Goal: Task Accomplishment & Management: Use online tool/utility

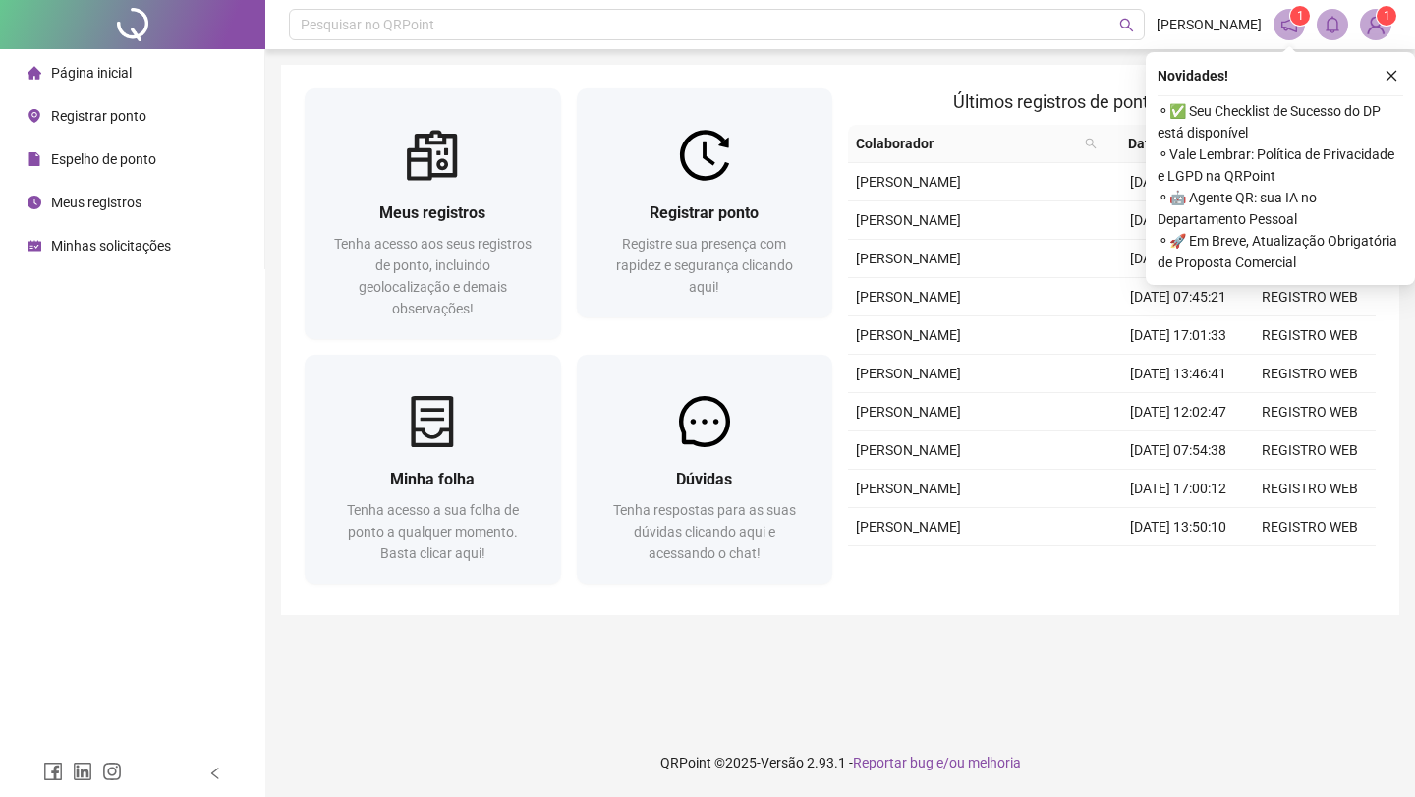
click at [726, 230] on div "Registrar ponto Registre sua presença com rapidez e segurança clicando aqui!" at bounding box center [704, 248] width 209 height 97
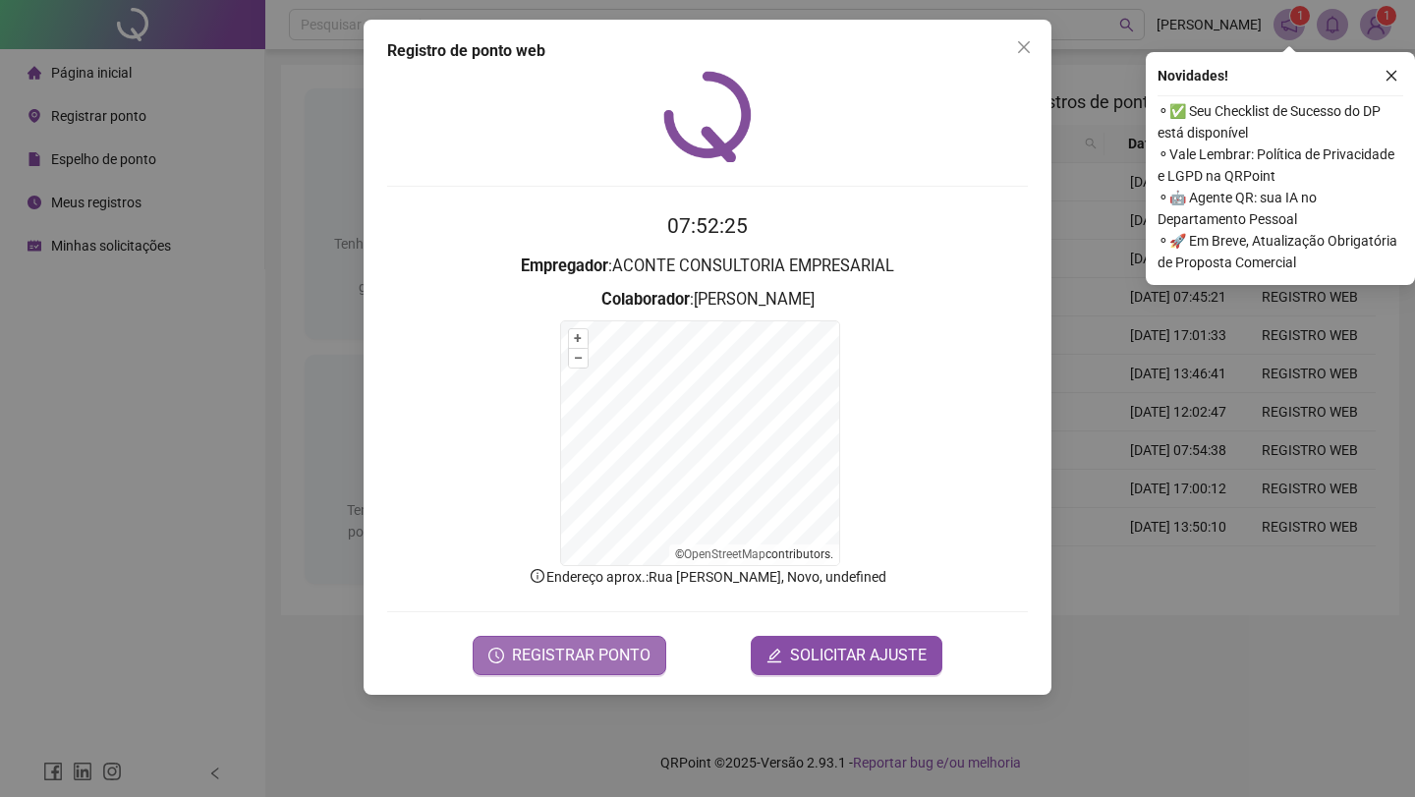
click at [583, 646] on span "REGISTRAR PONTO" at bounding box center [581, 656] width 139 height 24
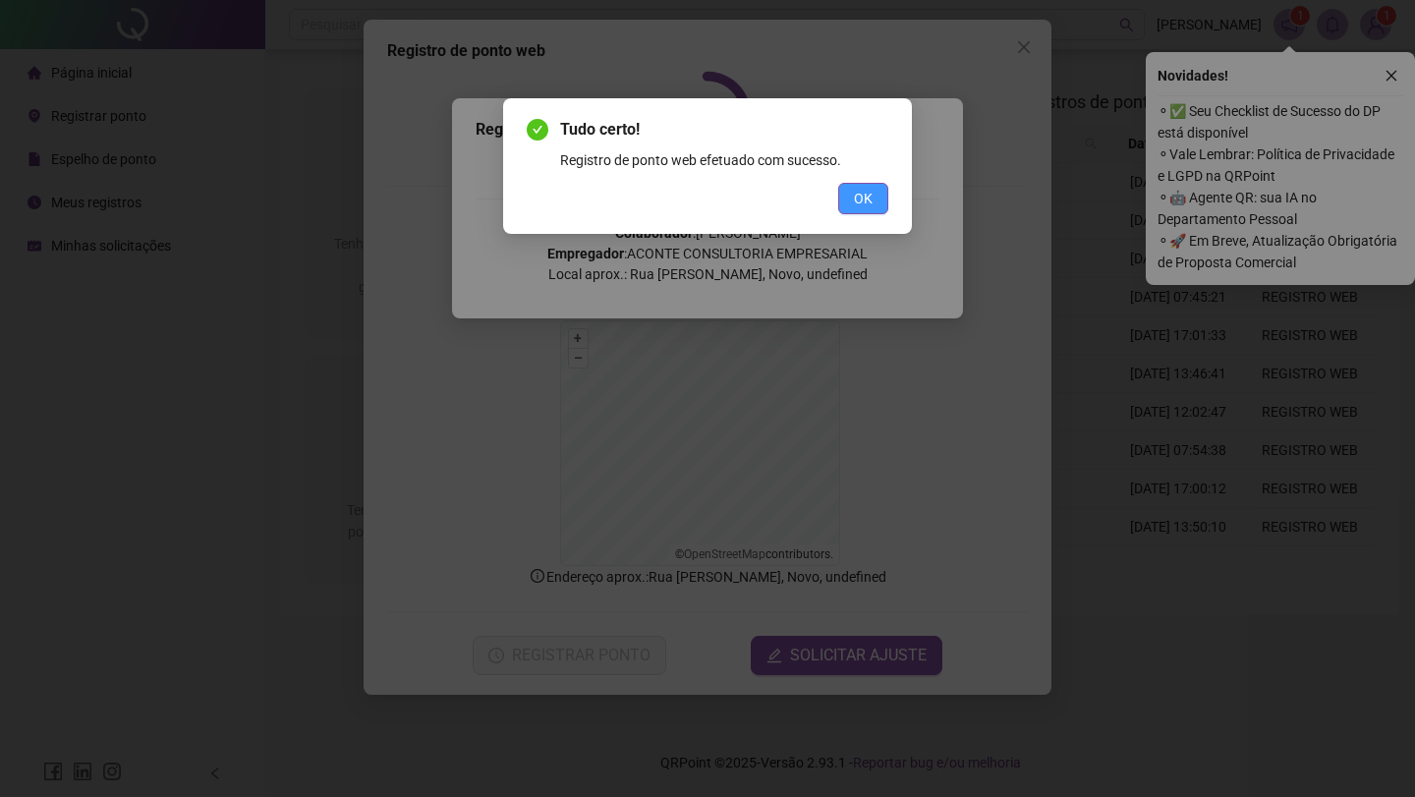
click at [851, 202] on button "OK" at bounding box center [863, 198] width 50 height 31
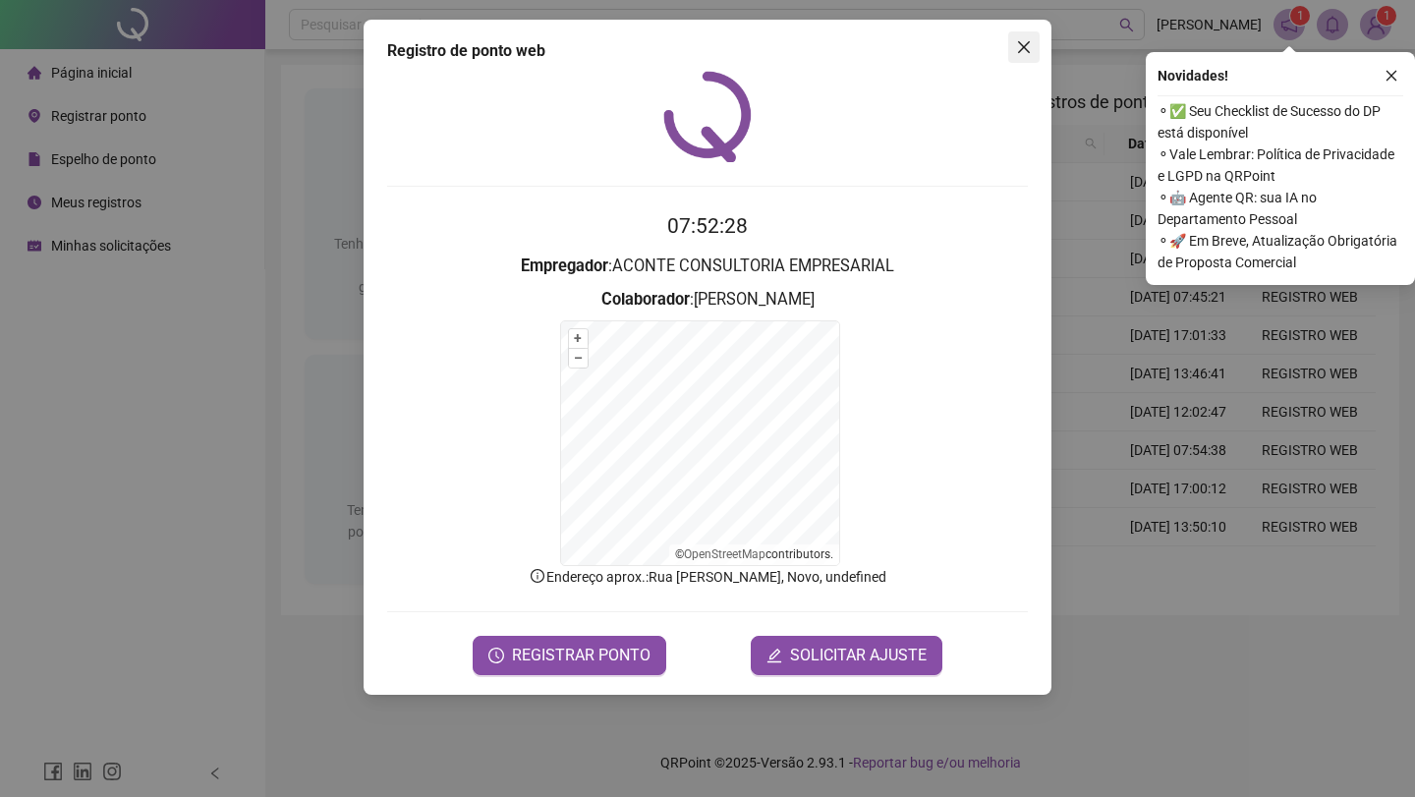
click at [1021, 37] on button "Close" at bounding box center [1023, 46] width 31 height 31
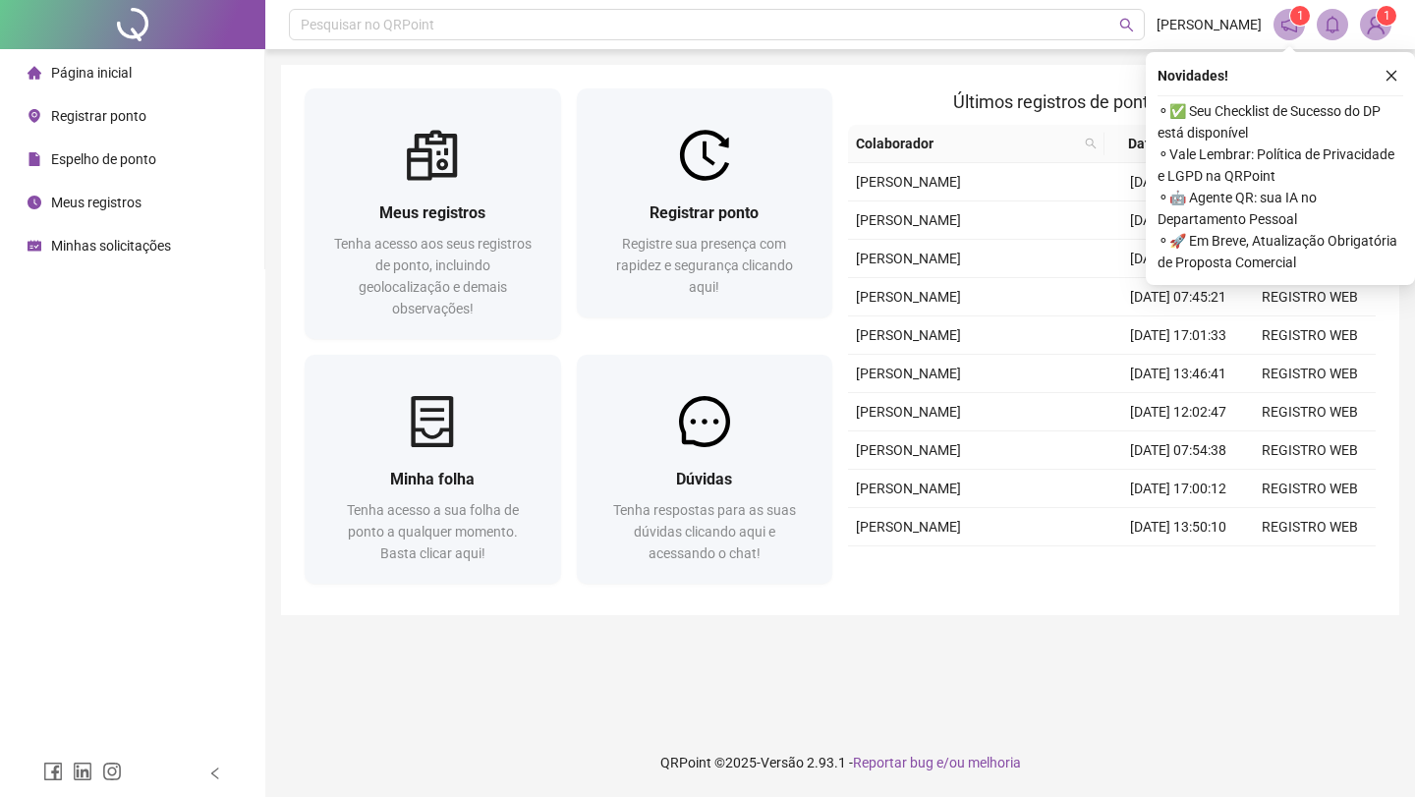
click at [1369, 24] on img at bounding box center [1375, 24] width 29 height 29
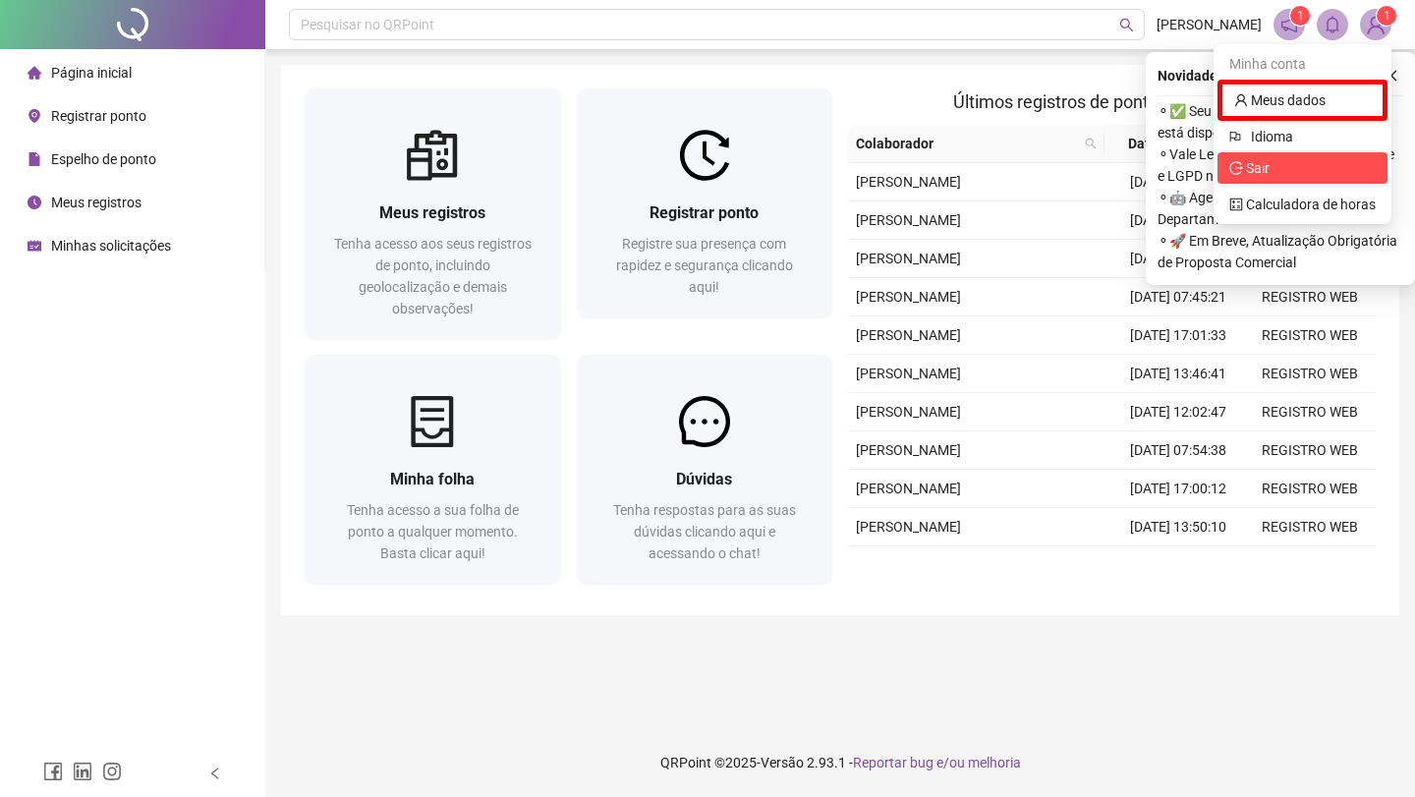
click at [1283, 179] on li "Sair" at bounding box center [1302, 167] width 170 height 31
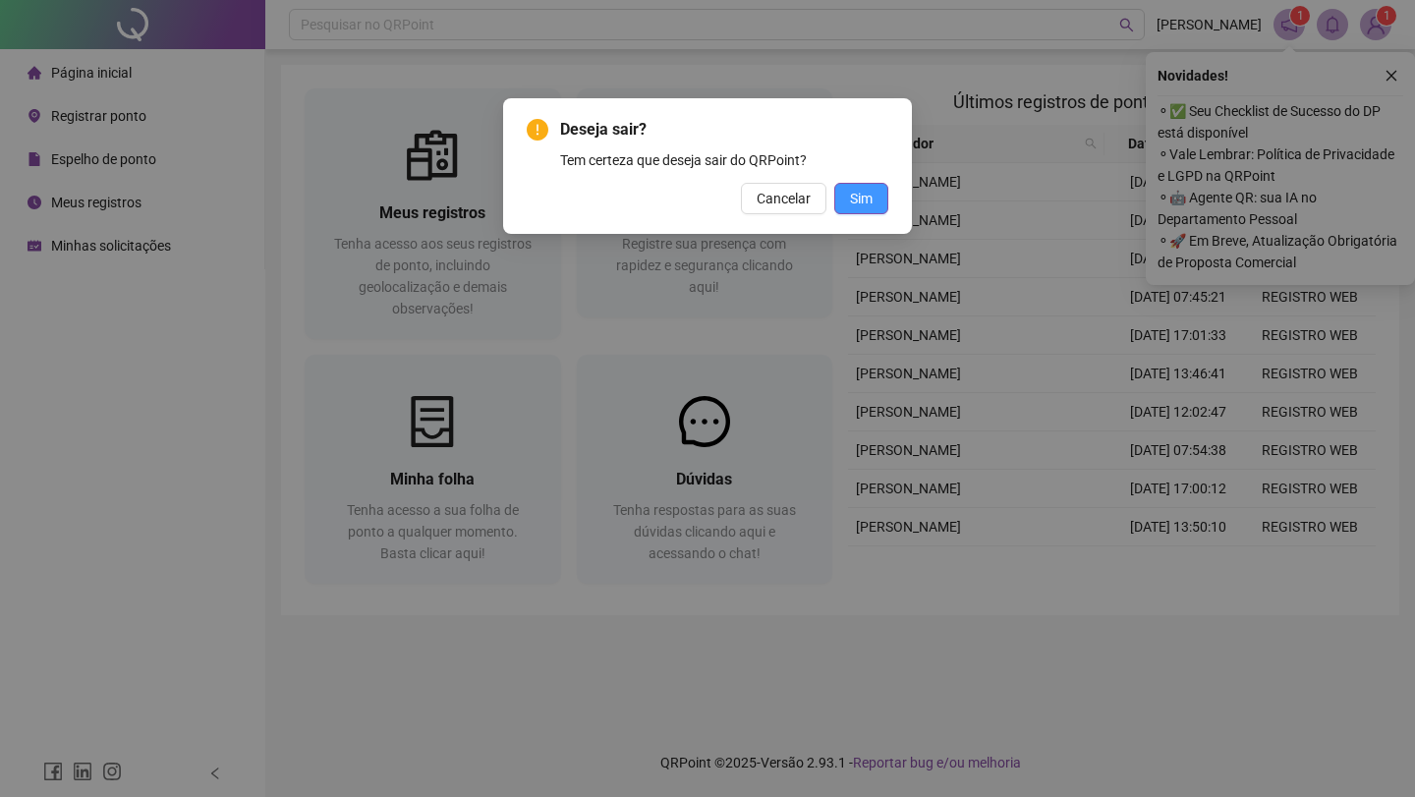
click at [859, 195] on span "Sim" at bounding box center [861, 199] width 23 height 22
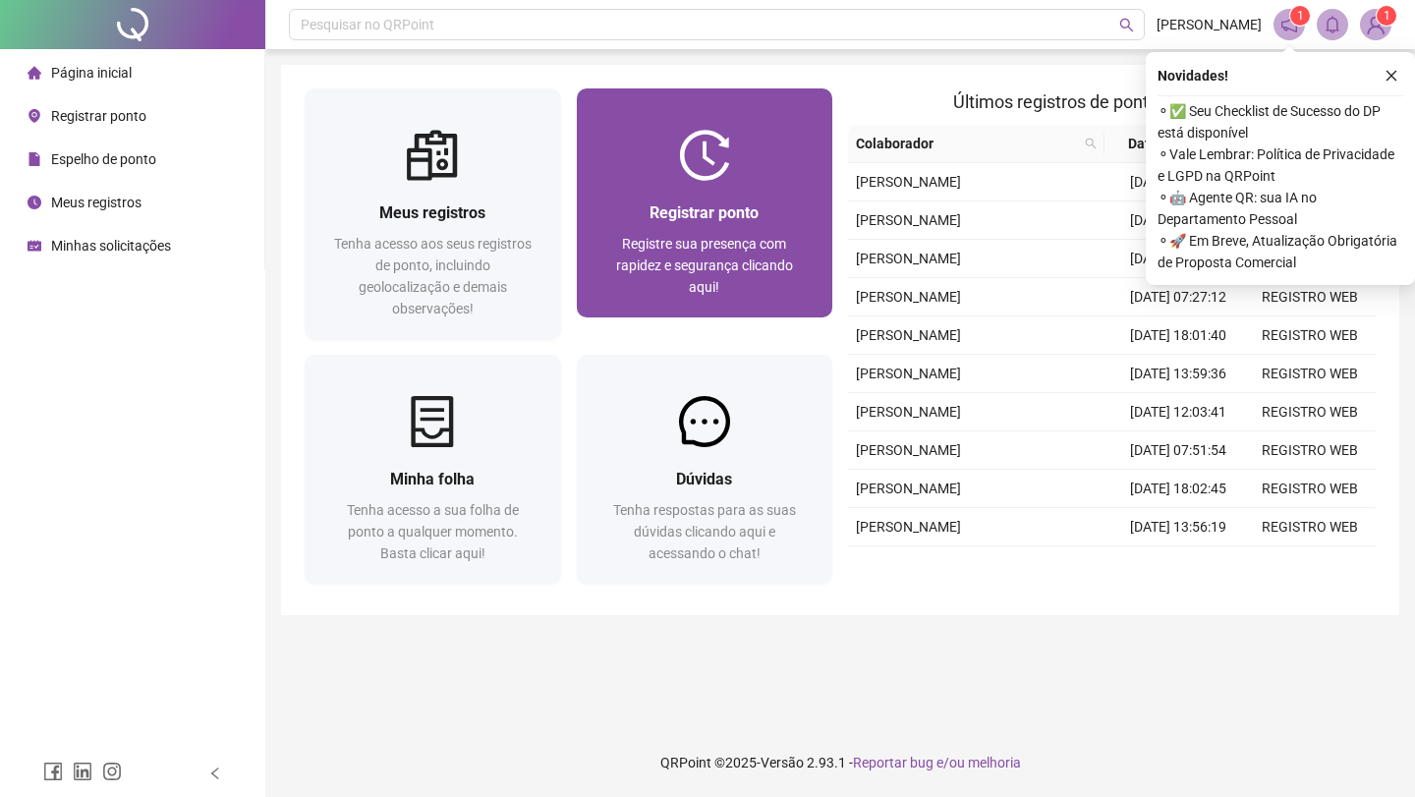
click at [737, 227] on div "Registrar ponto Registre sua presença com rapidez e segurança clicando aqui!" at bounding box center [704, 248] width 209 height 97
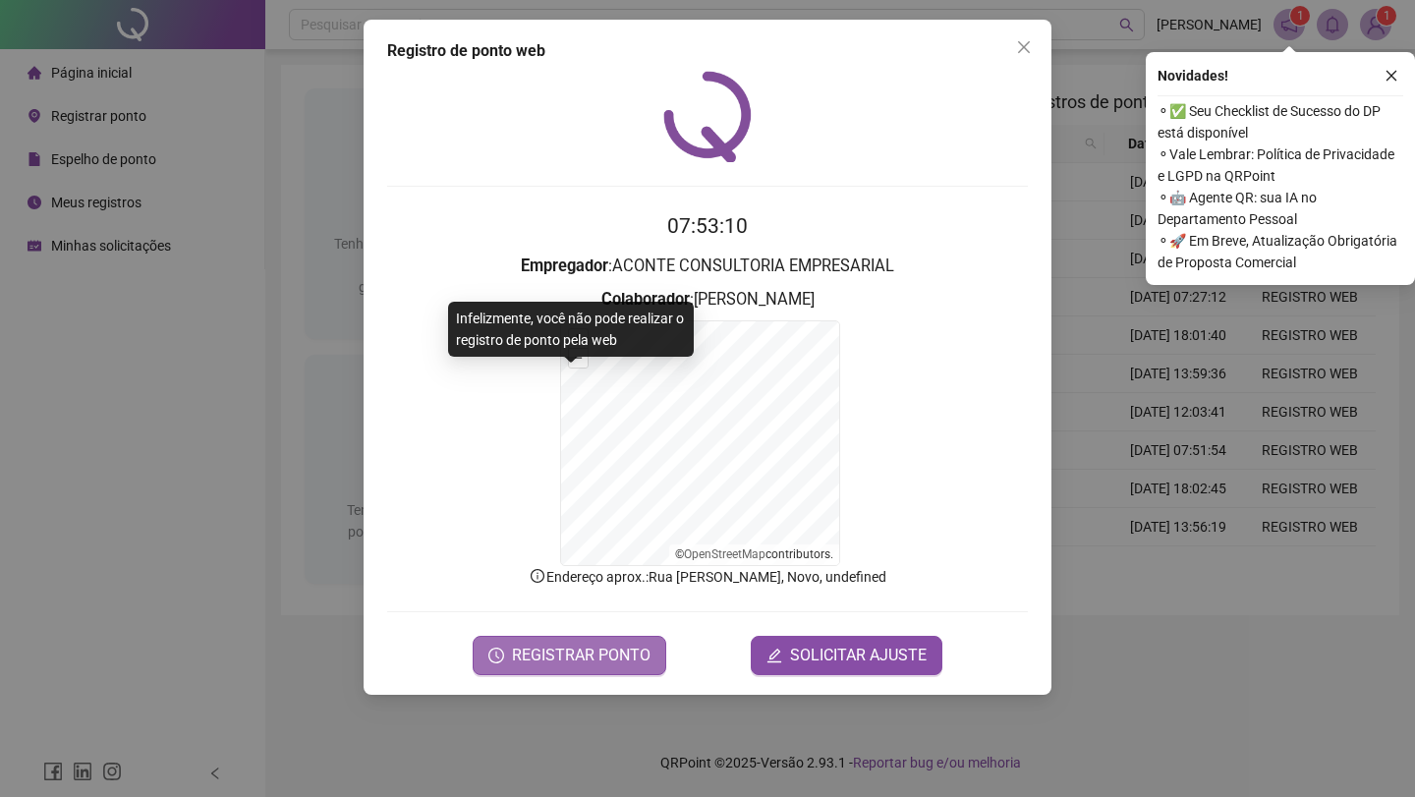
click at [547, 655] on span "REGISTRAR PONTO" at bounding box center [581, 656] width 139 height 24
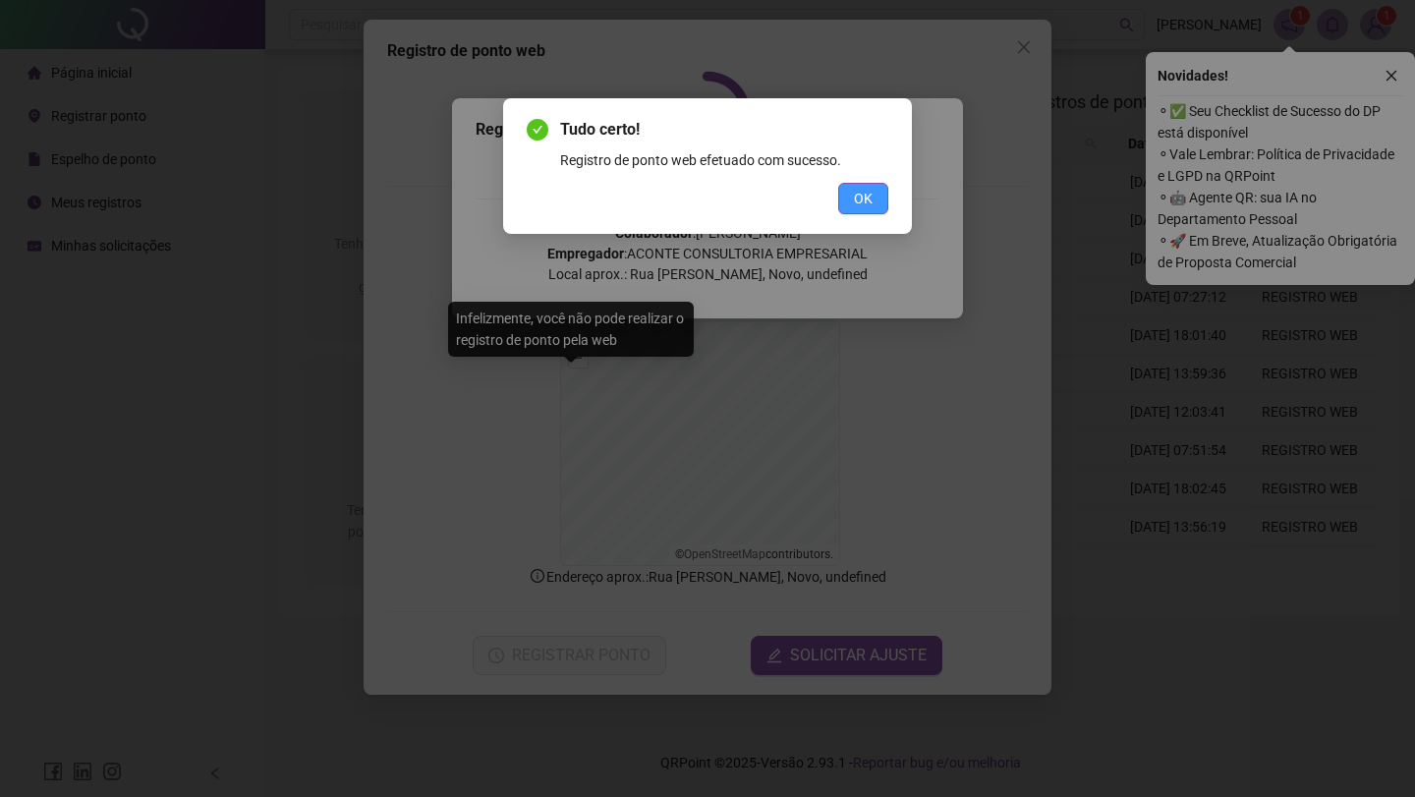
click at [863, 196] on span "OK" at bounding box center [863, 199] width 19 height 22
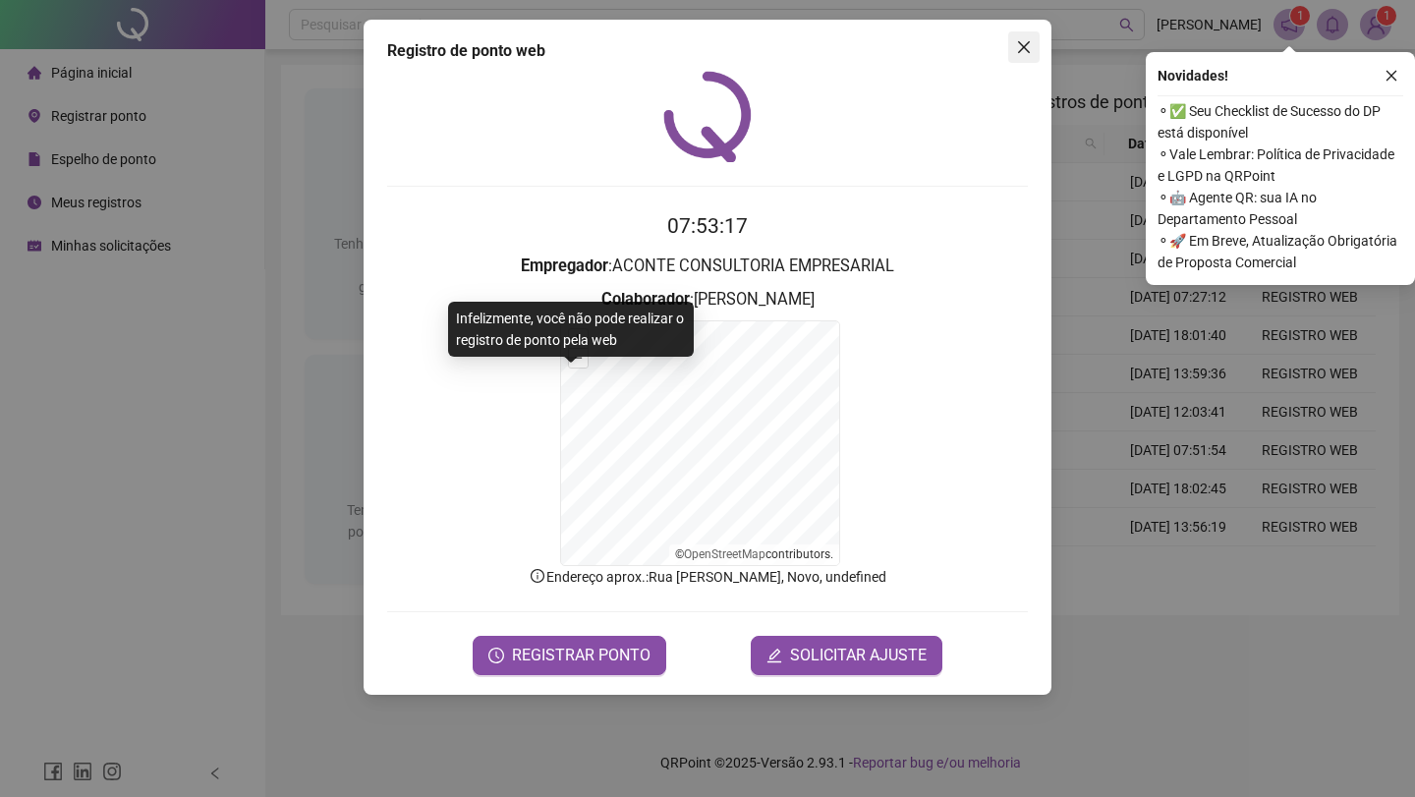
click at [1027, 39] on icon "close" at bounding box center [1024, 47] width 16 height 16
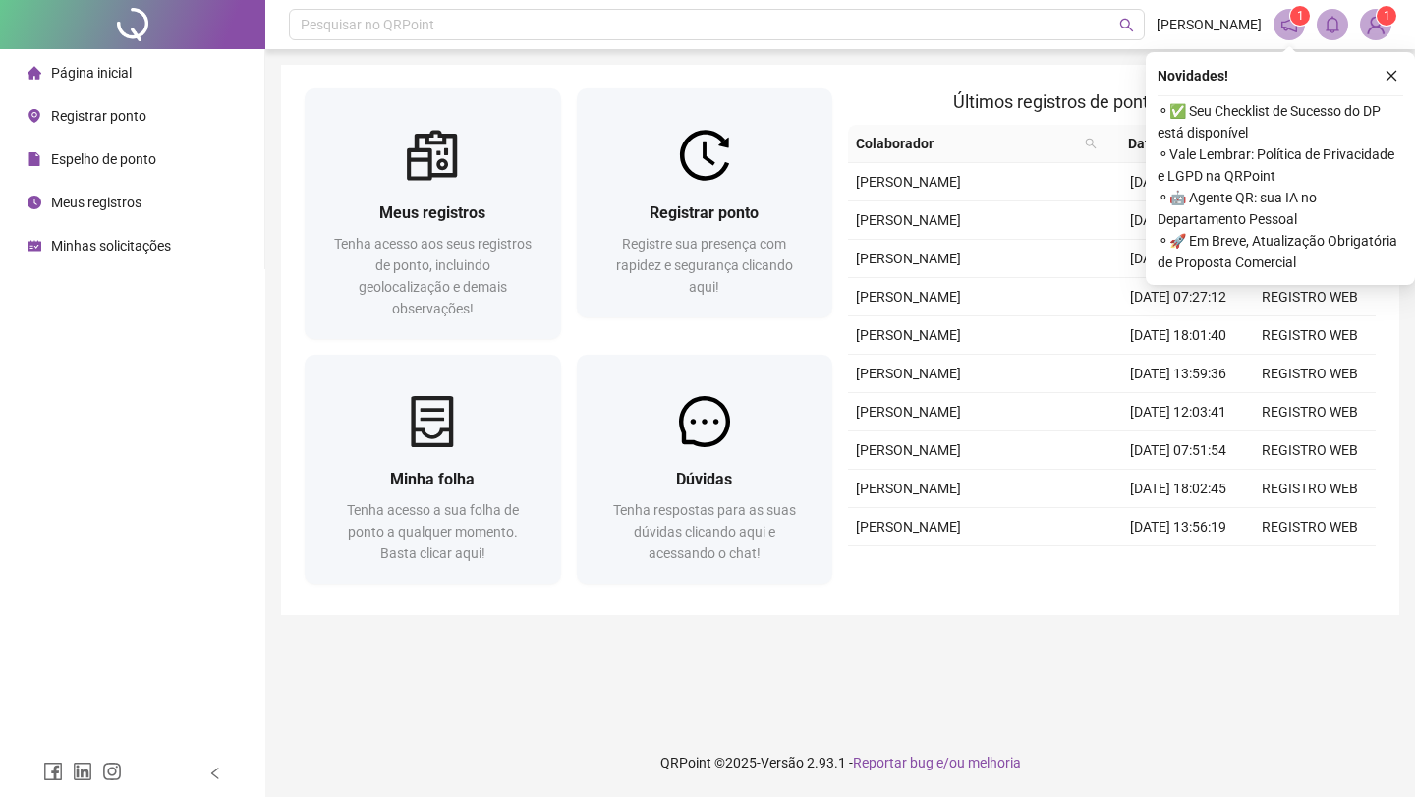
click at [1372, 21] on img at bounding box center [1375, 24] width 29 height 29
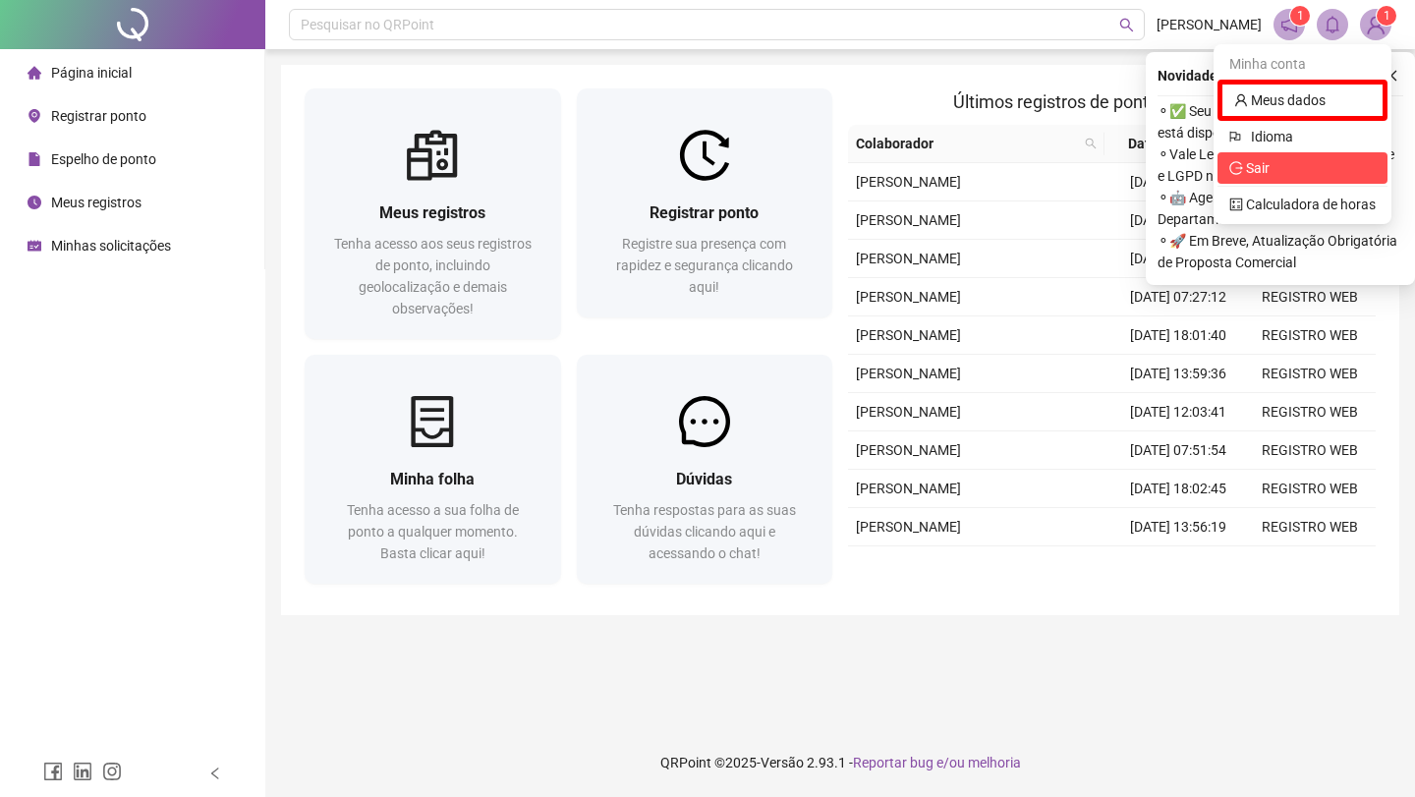
click at [1272, 165] on span "Sair" at bounding box center [1302, 168] width 146 height 22
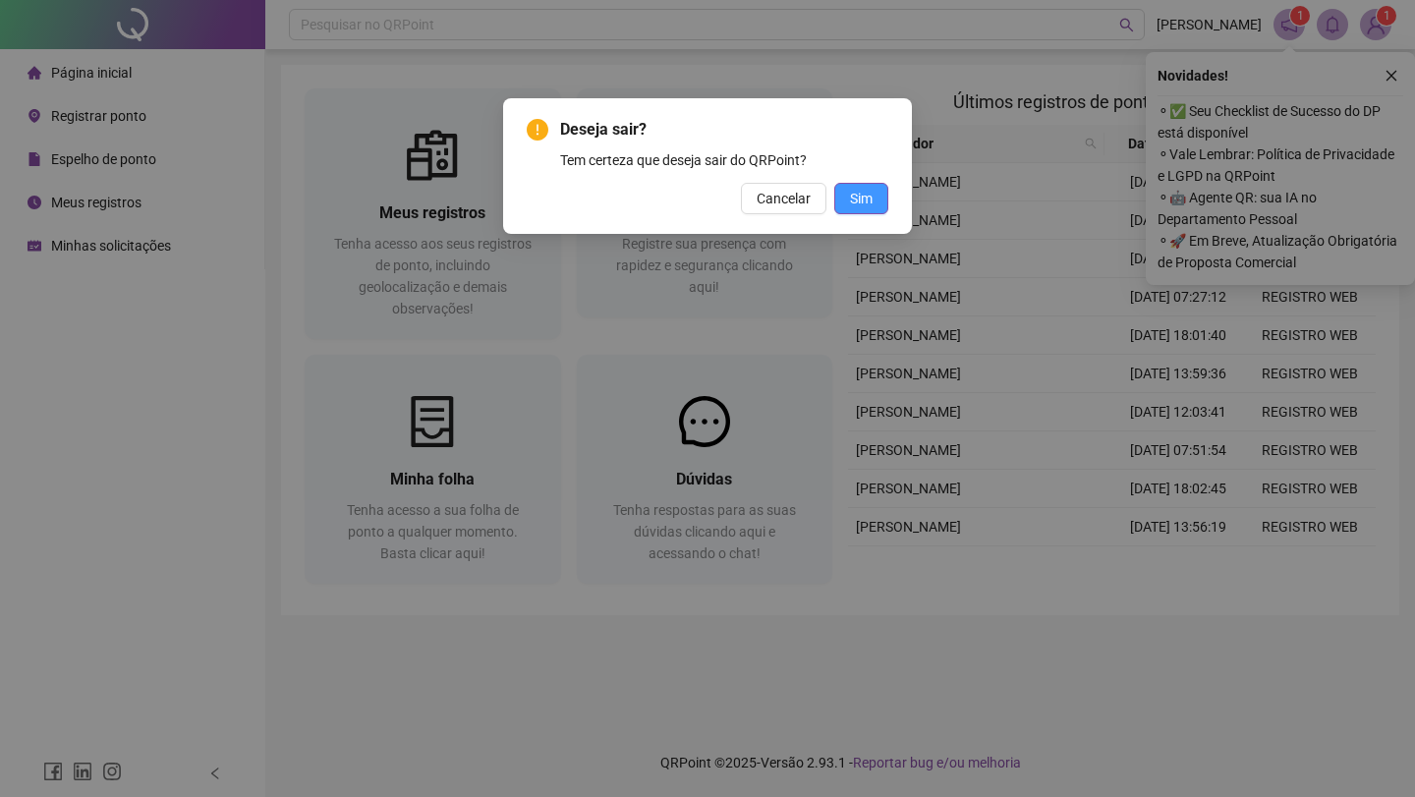
click at [861, 192] on span "Sim" at bounding box center [861, 199] width 23 height 22
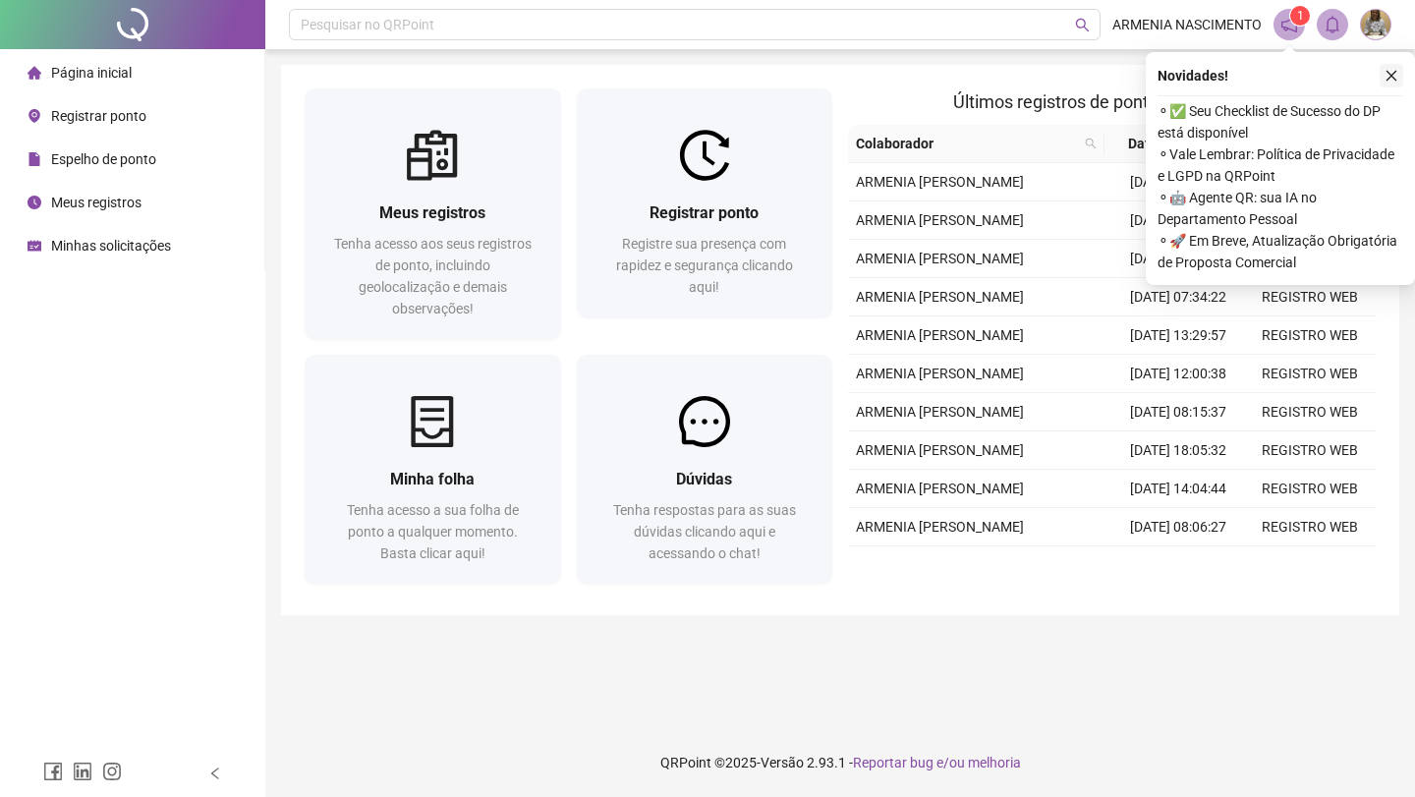
click at [1390, 79] on icon "close" at bounding box center [1391, 76] width 14 height 14
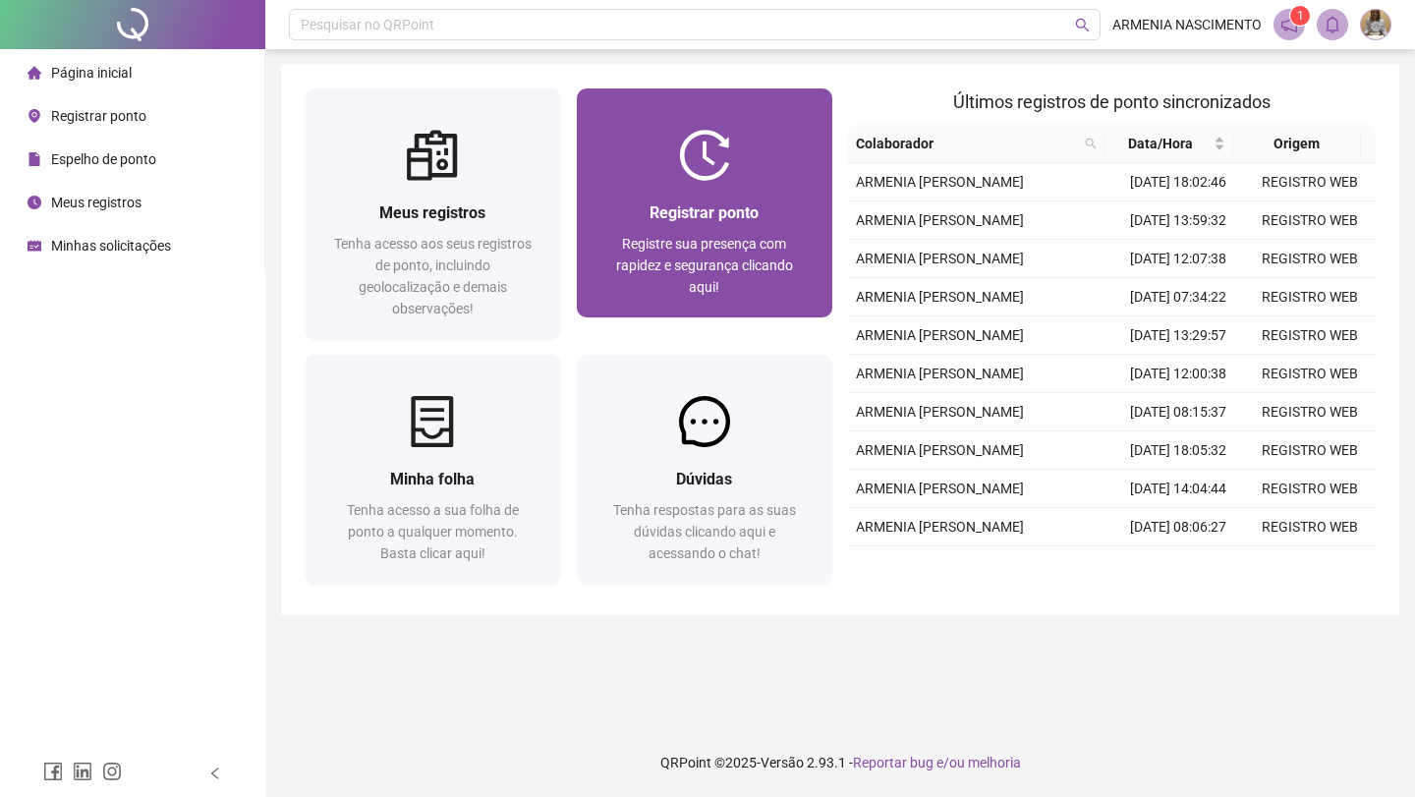
click at [663, 186] on div "Registrar ponto Registre sua presença com rapidez e segurança clicando aqui!" at bounding box center [705, 249] width 256 height 137
click at [663, 186] on div "07:59:43 Empregador : Colaborador : REGISTRAR PONTO SOLICITAR AJUSTE" at bounding box center [707, 239] width 641 height 337
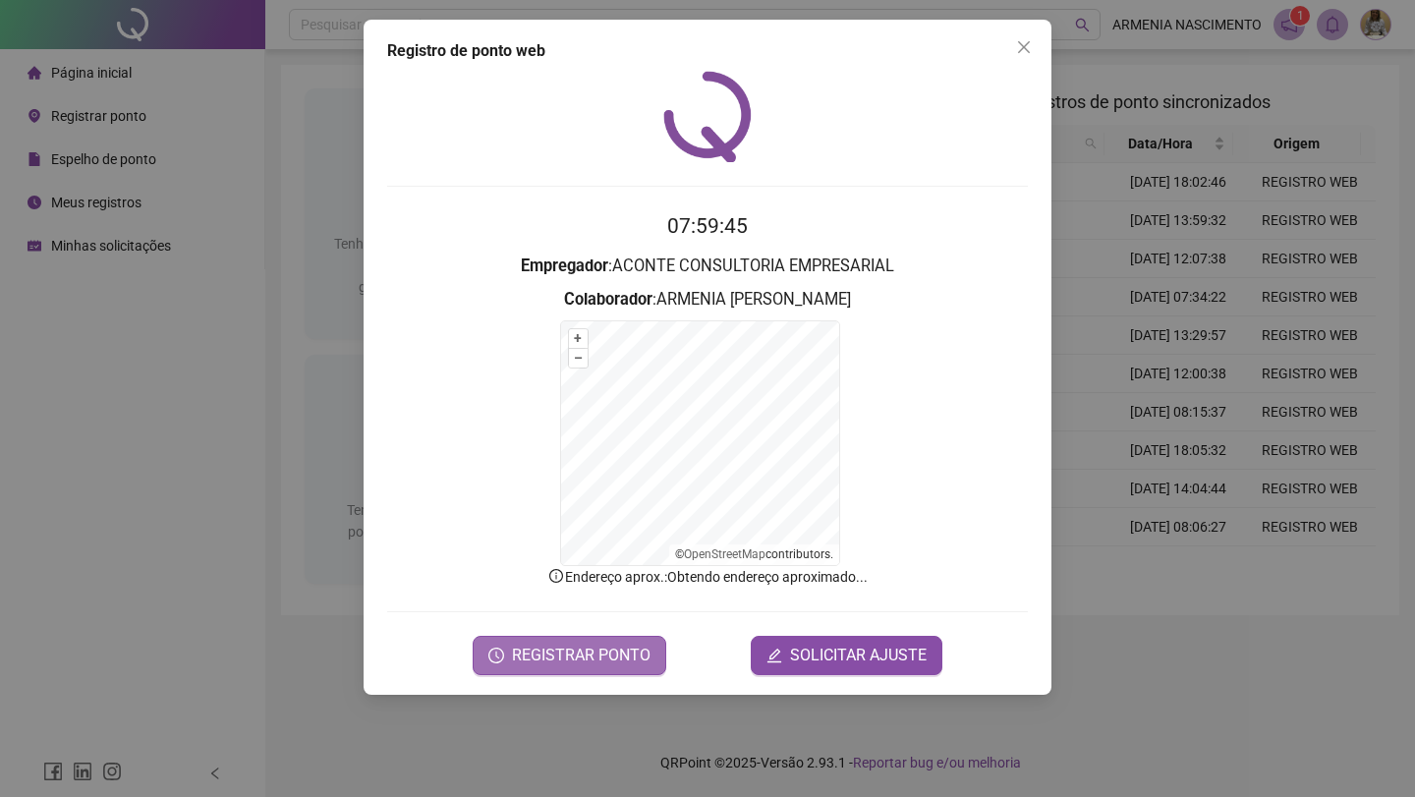
click at [535, 652] on span "REGISTRAR PONTO" at bounding box center [581, 656] width 139 height 24
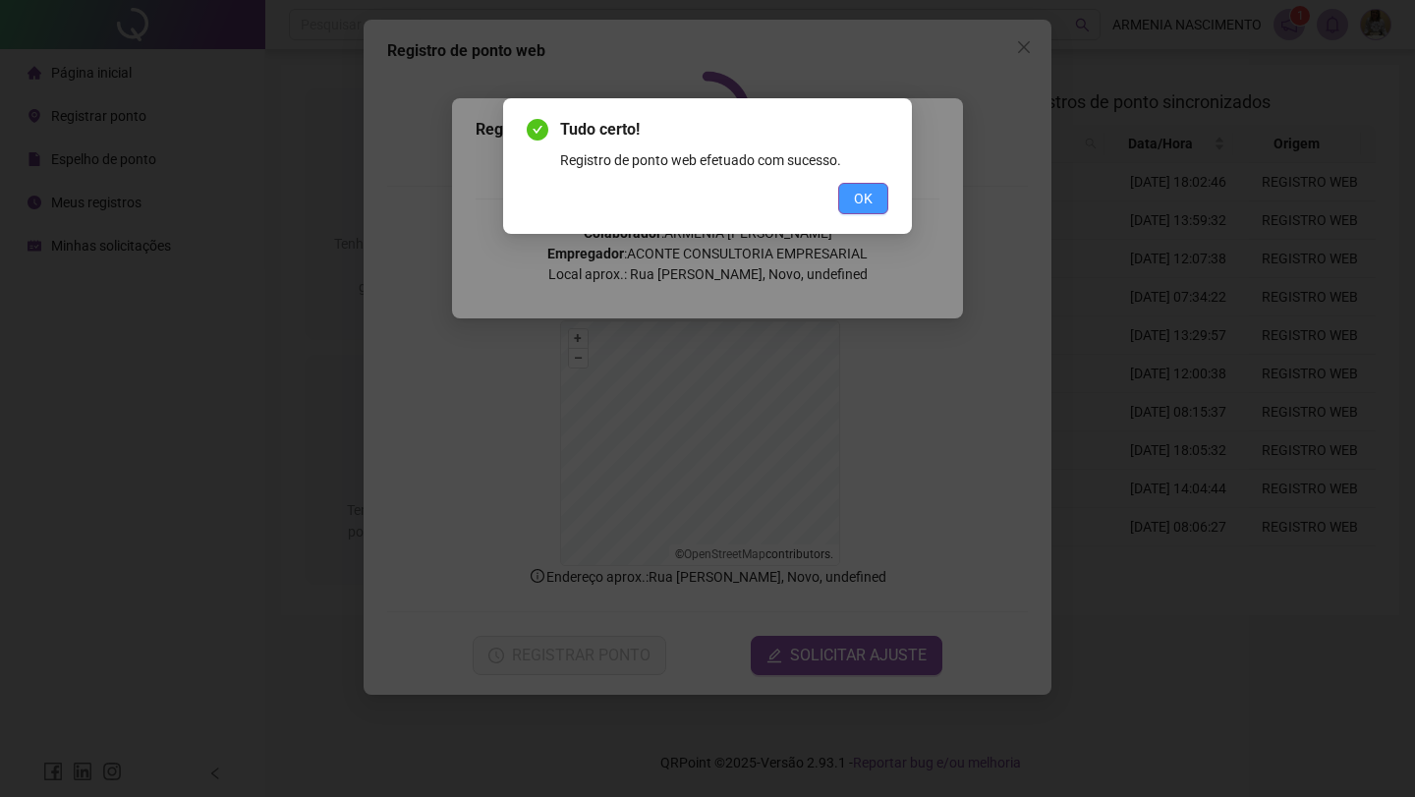
click at [875, 197] on button "OK" at bounding box center [863, 198] width 50 height 31
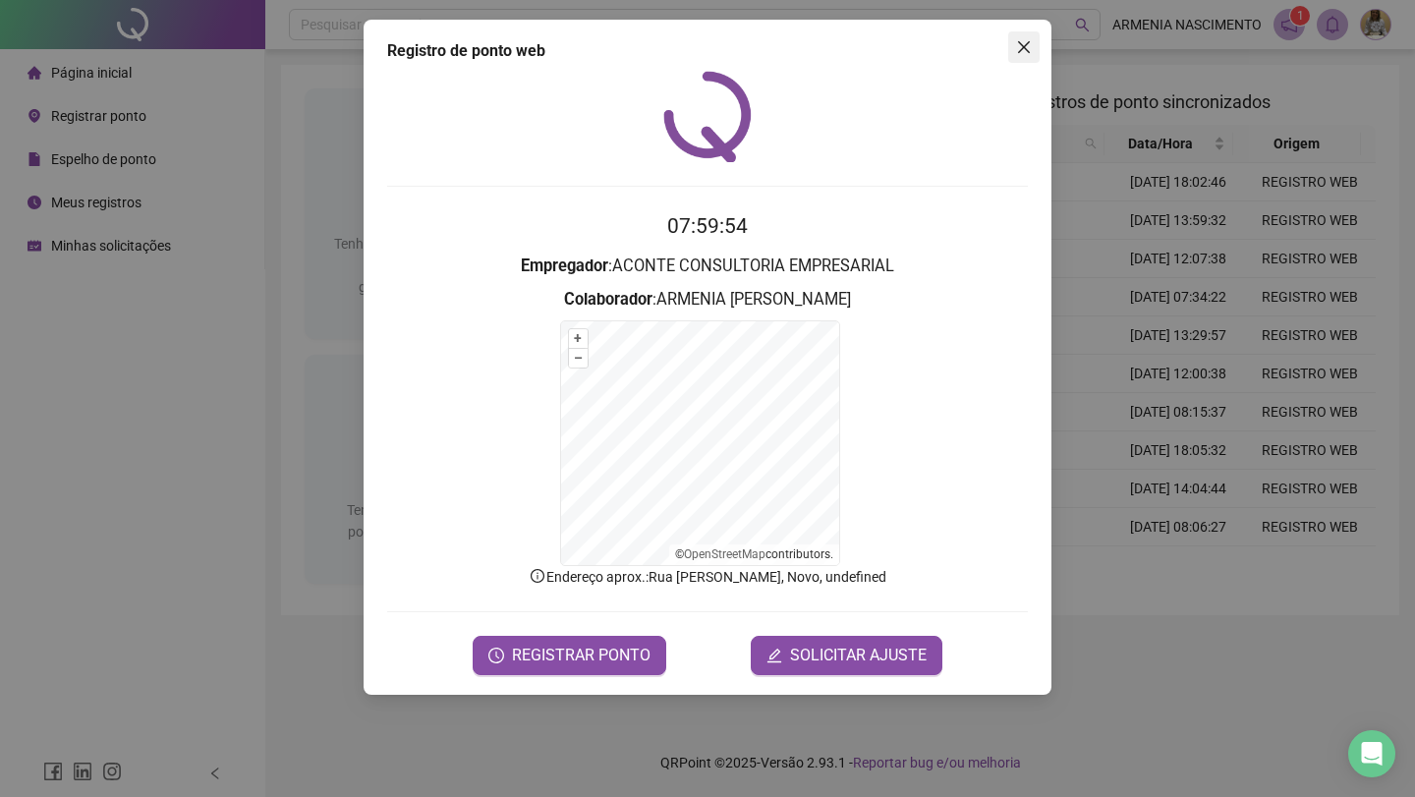
click at [1027, 48] on icon "close" at bounding box center [1024, 47] width 16 height 16
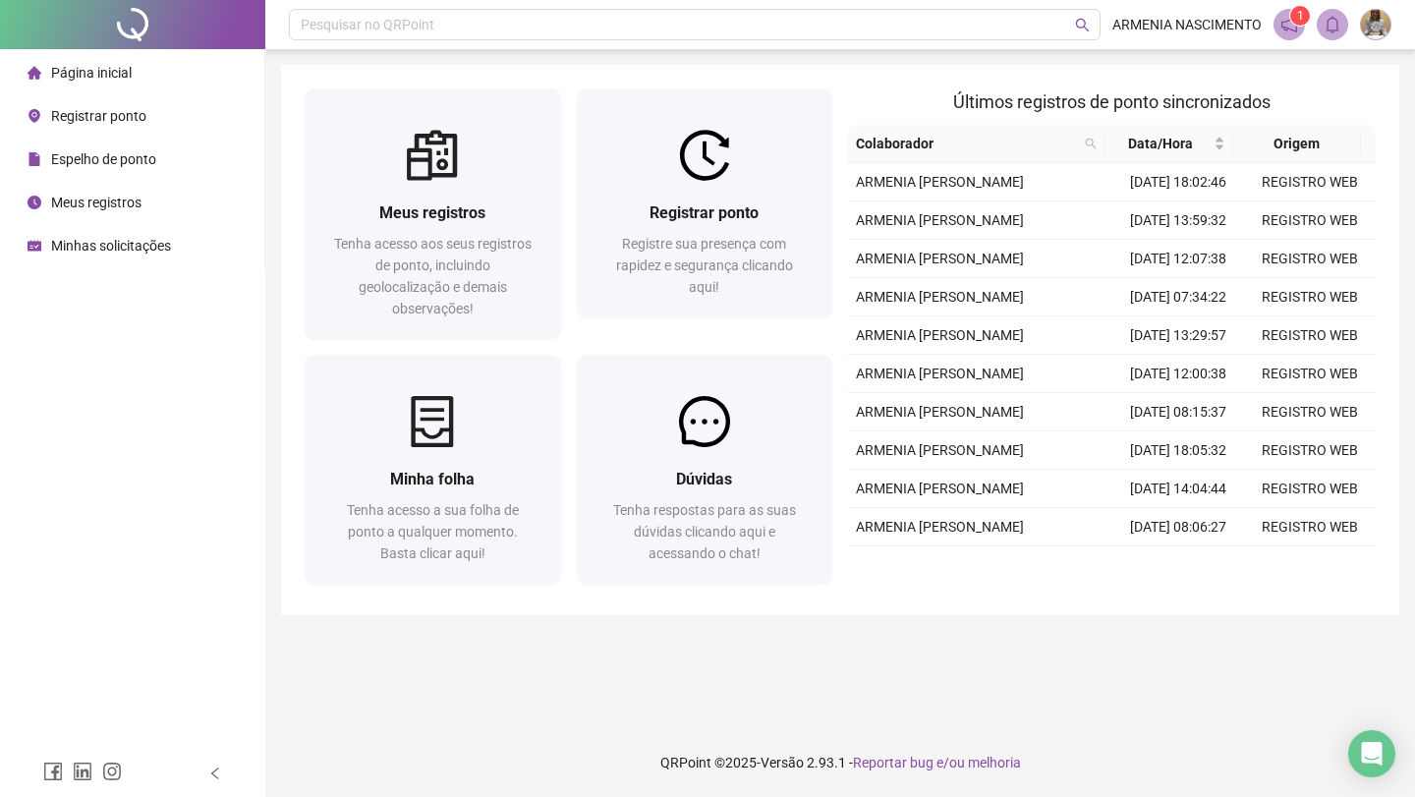
click at [1378, 23] on img at bounding box center [1375, 24] width 29 height 29
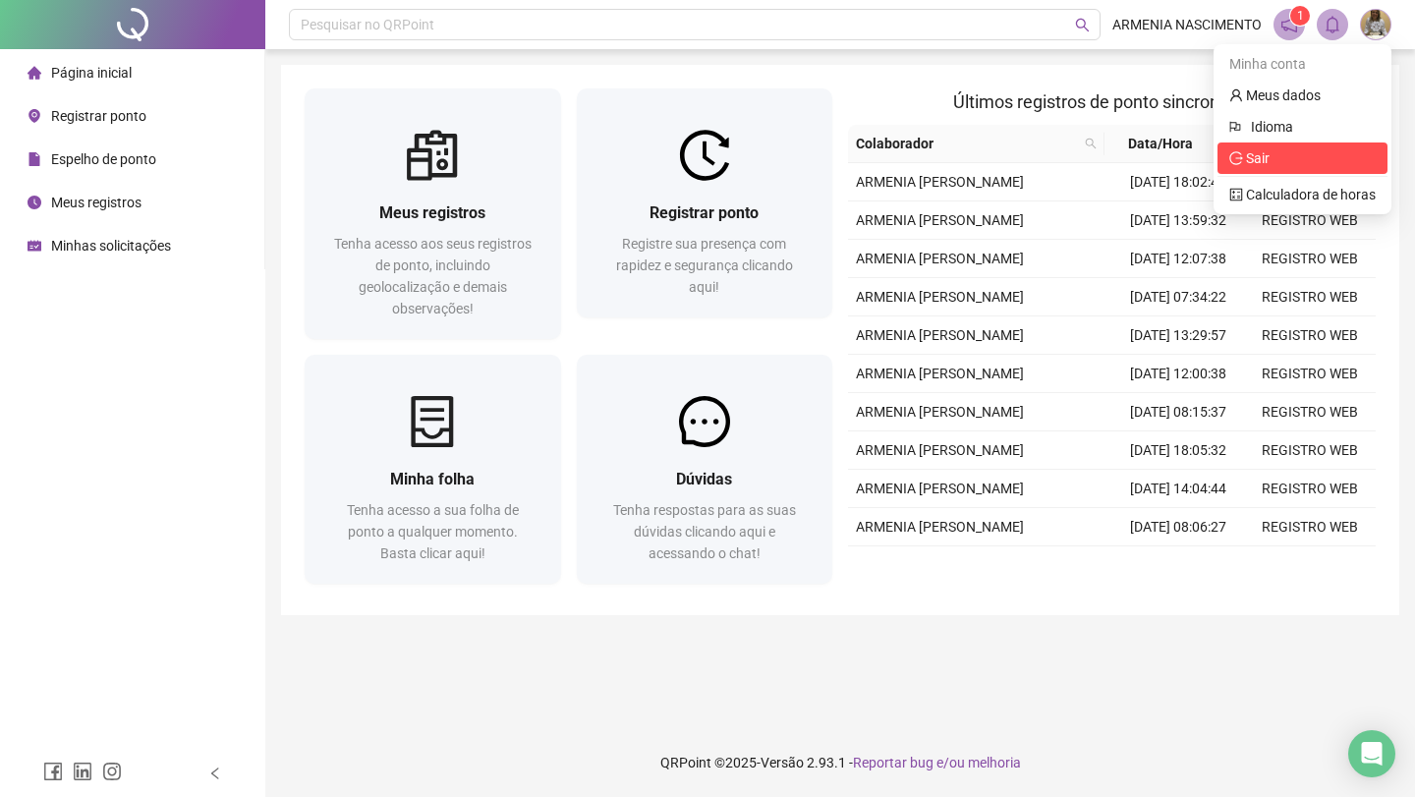
click at [1256, 162] on span "Sair" at bounding box center [1258, 158] width 24 height 16
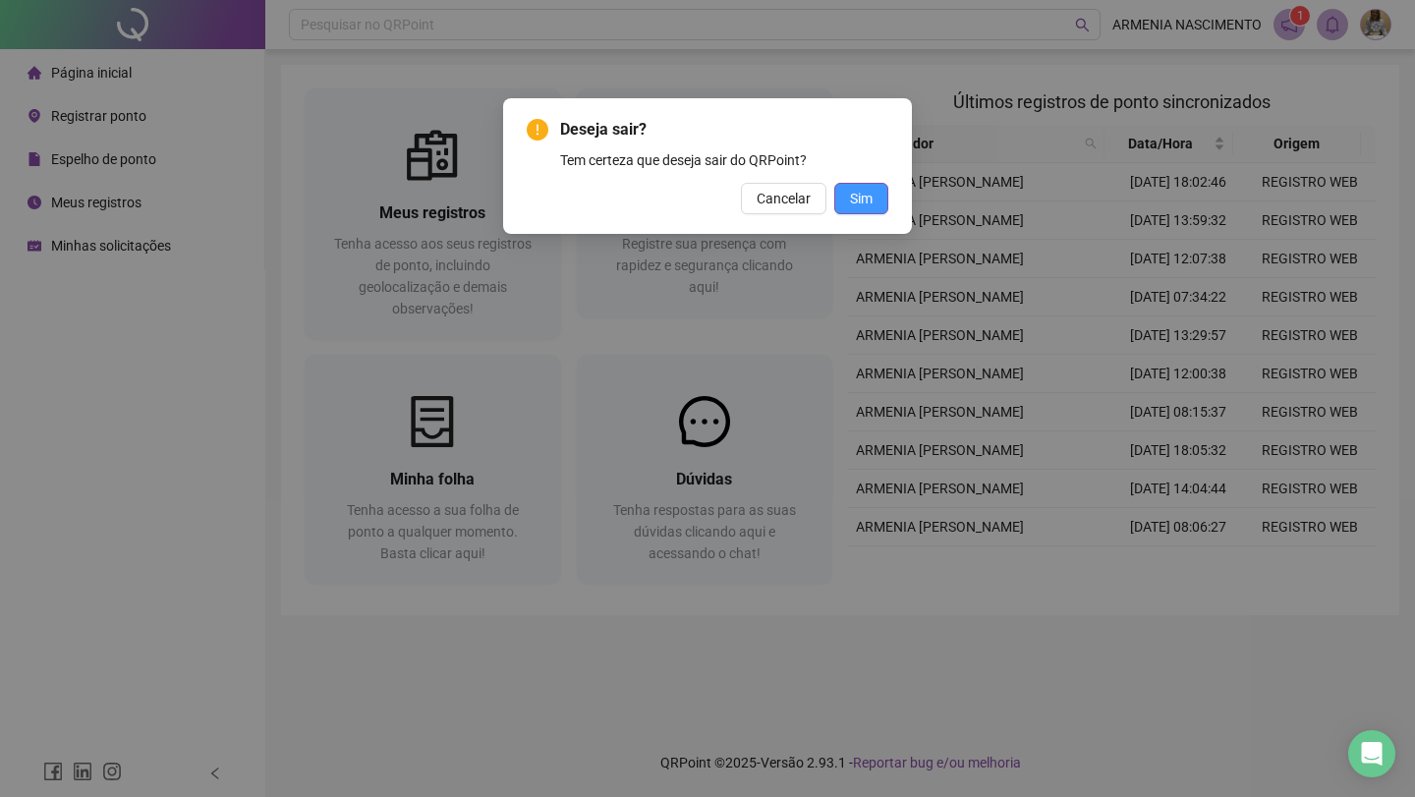
click at [858, 199] on span "Sim" at bounding box center [861, 199] width 23 height 22
